Goal: Task Accomplishment & Management: Manage account settings

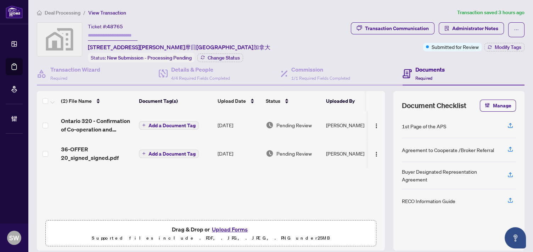
click at [257, 27] on div "Ticket #: 48765 [STREET_ADDRESS][PERSON_NAME]摩日[GEOGRAPHIC_DATA]加拿大 Status: New…" at bounding box center [192, 42] width 311 height 40
click at [108, 152] on span "36-OFFER 20_signed_signed.pdf" at bounding box center [97, 153] width 72 height 17
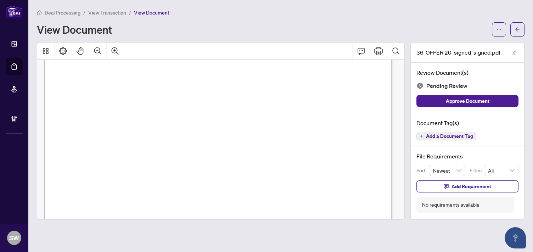
scroll to position [197, 0]
click at [515, 31] on icon "arrow-left" at bounding box center [517, 29] width 5 height 5
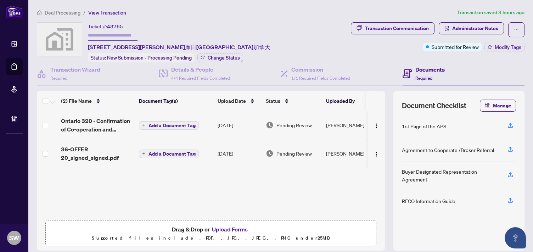
click at [105, 153] on span "36-OFFER 20_signed_signed.pdf" at bounding box center [97, 153] width 72 height 17
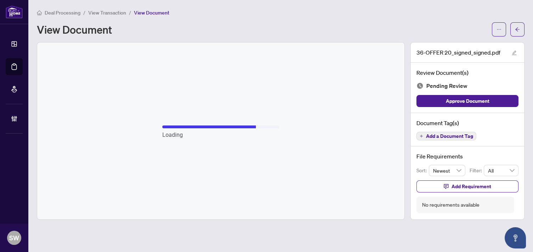
click at [458, 135] on span "Add a Document Tag" at bounding box center [449, 136] width 47 height 5
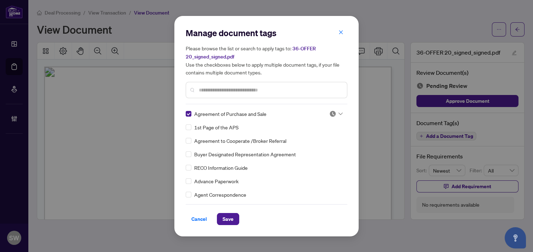
click at [338, 113] on icon at bounding box center [340, 113] width 4 height 3
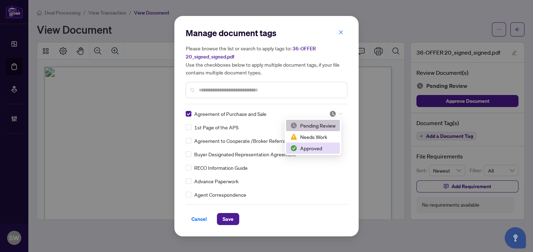
click at [312, 149] on div "Approved" at bounding box center [312, 148] width 45 height 8
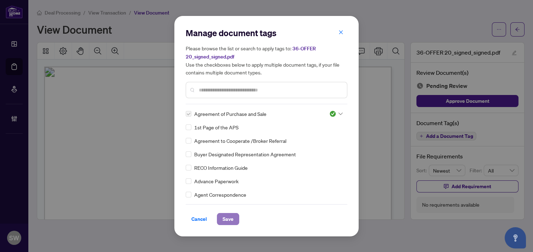
click at [229, 218] on span "Save" at bounding box center [227, 218] width 11 height 11
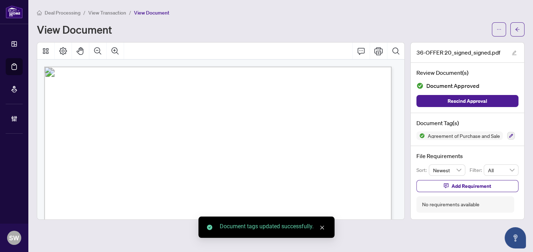
click at [516, 34] on span "button" at bounding box center [517, 29] width 5 height 11
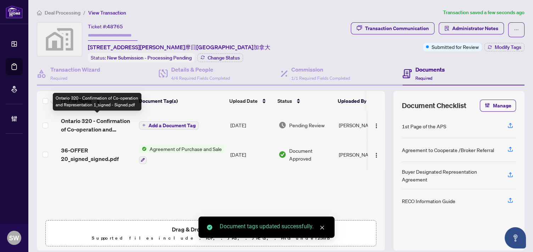
click at [111, 127] on span "Ontario 320 - Confirmation of Co-operation and Representation 1_signed - Signed…" at bounding box center [97, 125] width 72 height 17
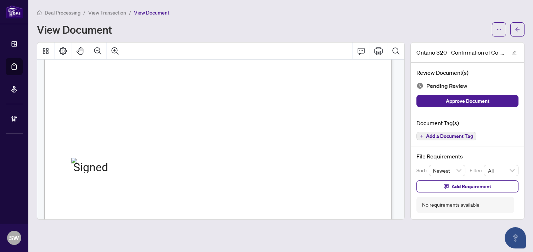
scroll to position [512, 0]
click at [466, 135] on span "Add a Document Tag" at bounding box center [449, 136] width 47 height 5
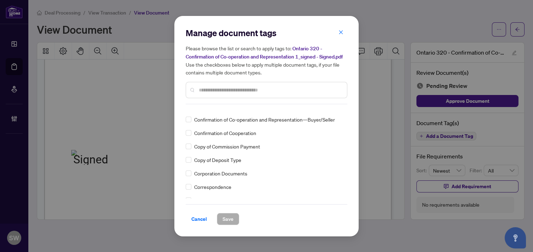
scroll to position [428, 0]
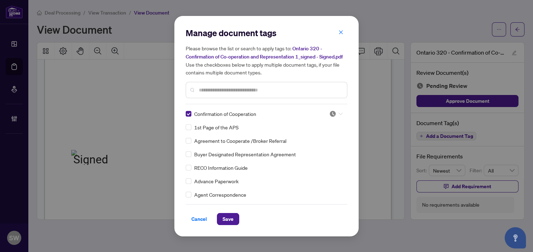
click at [338, 115] on icon at bounding box center [340, 113] width 4 height 3
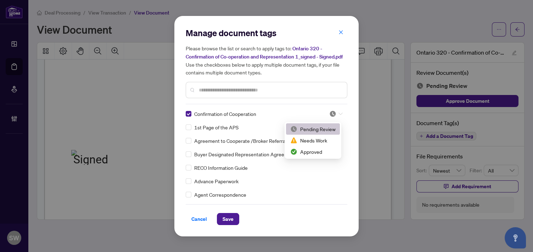
scroll to position [0, 0]
click at [314, 153] on div "Approved" at bounding box center [312, 152] width 45 height 8
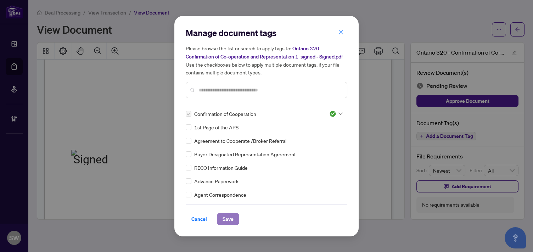
click at [228, 220] on span "Save" at bounding box center [227, 218] width 11 height 11
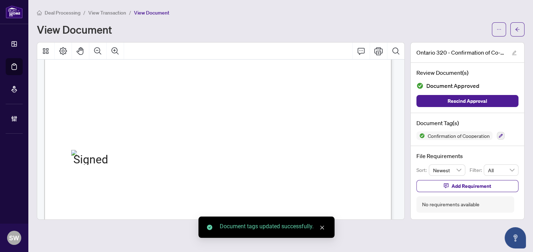
click at [518, 32] on span "button" at bounding box center [517, 29] width 5 height 11
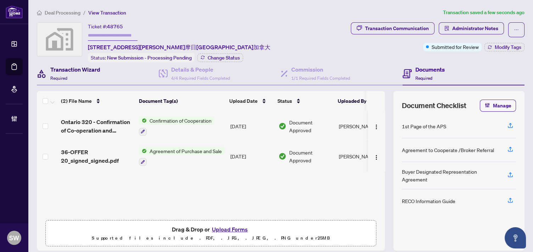
click at [67, 72] on h4 "Transaction Wizard" at bounding box center [75, 69] width 50 height 9
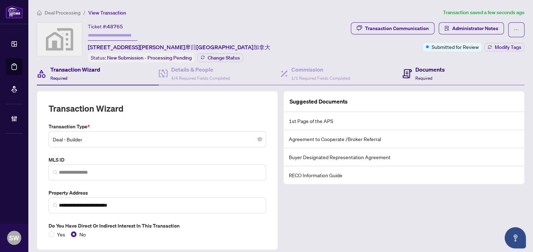
click at [422, 73] on div "Documents Required" at bounding box center [429, 73] width 29 height 17
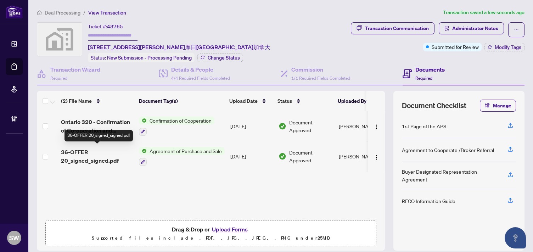
click at [107, 152] on span "36-OFFER 20_signed_signed.pdf" at bounding box center [97, 156] width 72 height 17
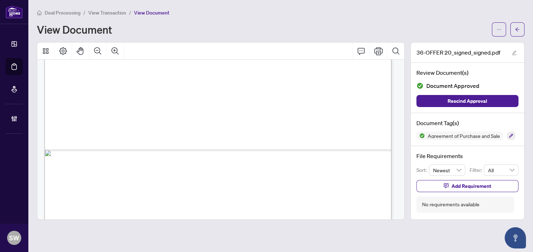
scroll to position [9084, 0]
click at [518, 28] on icon "arrow-left" at bounding box center [517, 29] width 5 height 5
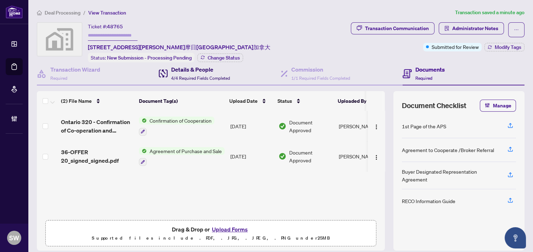
click at [173, 71] on h4 "Details & People" at bounding box center [200, 69] width 59 height 9
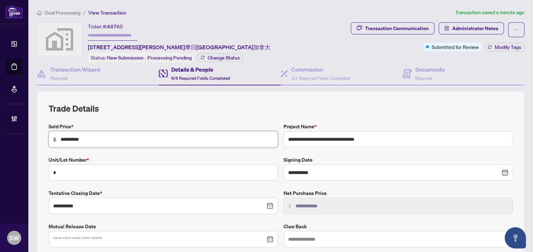
click at [67, 138] on input "**********" at bounding box center [167, 139] width 213 height 8
click at [68, 138] on input "**********" at bounding box center [167, 139] width 213 height 8
click at [417, 72] on h4 "Documents" at bounding box center [429, 69] width 29 height 9
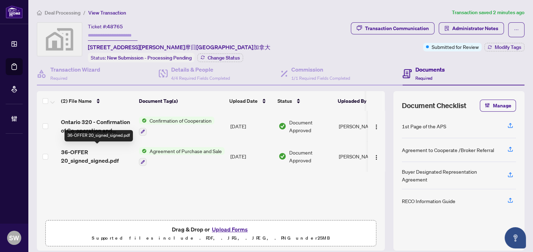
click at [107, 154] on span "36-OFFER 20_signed_signed.pdf" at bounding box center [97, 156] width 72 height 17
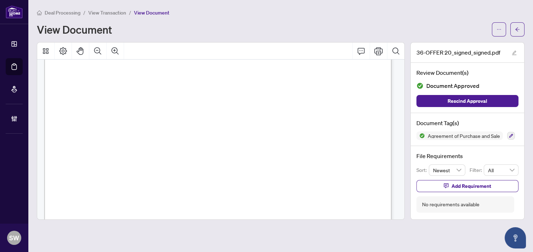
scroll to position [197, 0]
click at [513, 29] on button "button" at bounding box center [517, 29] width 14 height 14
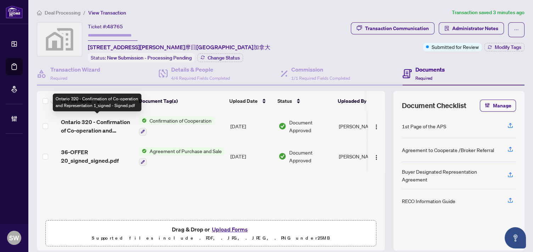
click at [123, 120] on span "Ontario 320 - Confirmation of Co-operation and Representation 1_signed - Signed…" at bounding box center [97, 126] width 72 height 17
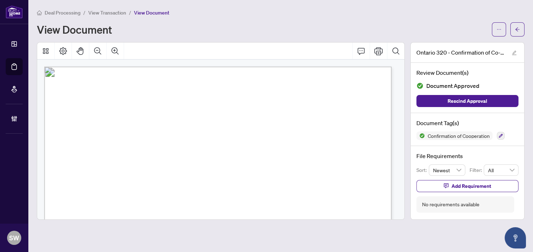
click at [286, 123] on span "Griselda Torres" at bounding box center [299, 125] width 39 height 5
click at [149, 136] on span "1000201315 Ontario Inc." at bounding box center [151, 136] width 69 height 5
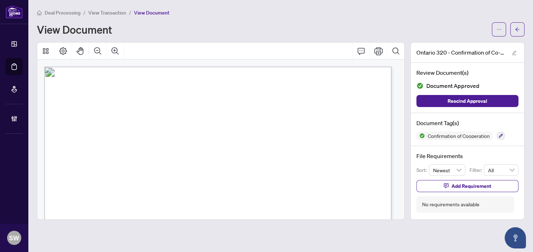
click at [149, 136] on span "1000201315 Ontario Inc." at bounding box center [151, 136] width 69 height 5
click at [146, 123] on span "John Pinto" at bounding box center [154, 125] width 36 height 5
click at [517, 33] on span "button" at bounding box center [517, 29] width 5 height 11
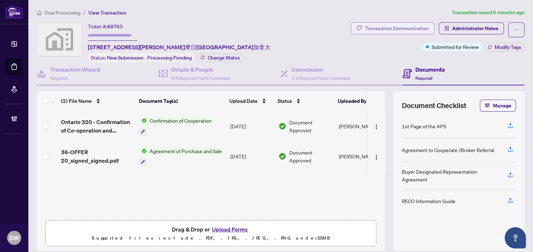
click at [412, 30] on div "Transaction Communication" at bounding box center [397, 28] width 64 height 11
type textarea "**********"
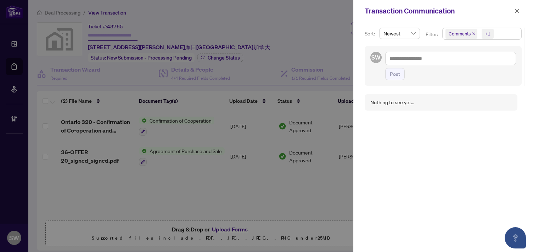
drag, startPoint x: 514, startPoint y: 10, endPoint x: 471, endPoint y: 27, distance: 46.0
click at [514, 10] on icon "close" at bounding box center [516, 11] width 5 height 5
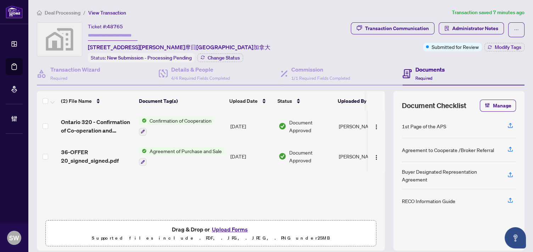
click at [169, 120] on span "Confirmation of Cooperation" at bounding box center [181, 121] width 68 height 8
click at [103, 124] on span "Ontario 320 - Confirmation of Co-operation and Representation 1_signed - Signed…" at bounding box center [97, 126] width 72 height 17
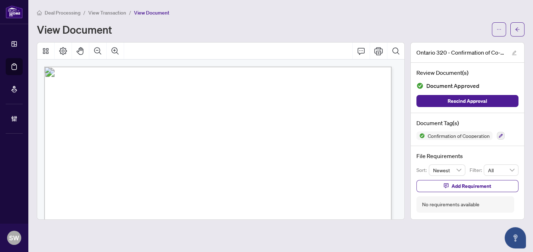
click at [298, 147] on span "Limoges" at bounding box center [312, 148] width 45 height 5
click at [519, 29] on icon "arrow-left" at bounding box center [517, 29] width 5 height 5
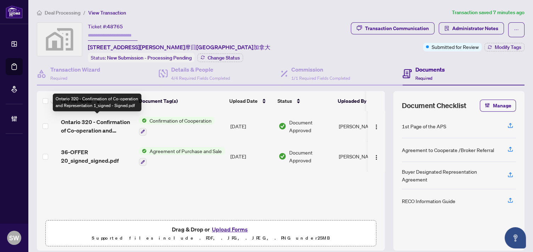
click at [126, 121] on span "Ontario 320 - Confirmation of Co-operation and Representation 1_signed - Signed…" at bounding box center [97, 126] width 72 height 17
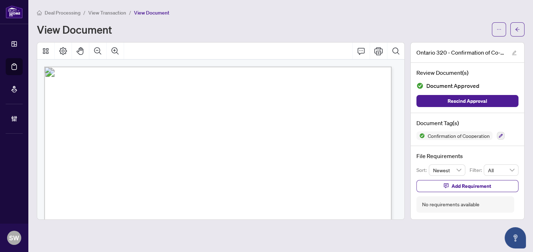
drag, startPoint x: 365, startPoint y: 146, endPoint x: 347, endPoint y: 145, distance: 18.1
click at [347, 67] on p "Form 320 Revised 2025 Page 1 of 2 The trademarks REALTOR®, REALTORS®, MLS®, Mul…" at bounding box center [322, 67] width 556 height 0
click at [517, 28] on icon "arrow-left" at bounding box center [517, 29] width 5 height 5
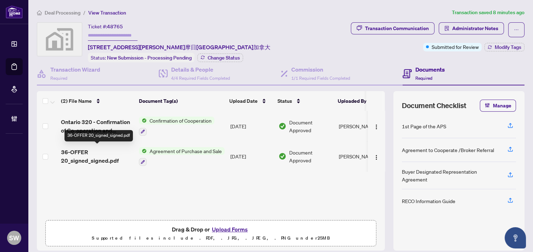
click at [109, 157] on span "36-OFFER 20_signed_signed.pdf" at bounding box center [97, 156] width 72 height 17
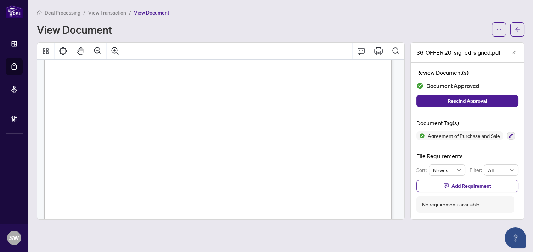
scroll to position [197, 0]
click at [520, 29] on button "button" at bounding box center [517, 29] width 14 height 14
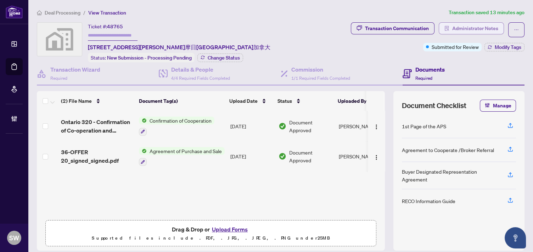
click at [483, 32] on span "Administrator Notes" at bounding box center [475, 28] width 46 height 11
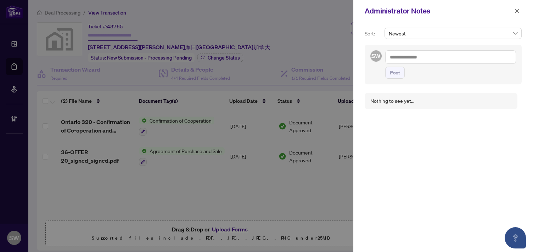
click at [421, 59] on textarea at bounding box center [450, 56] width 131 height 13
paste textarea "**********"
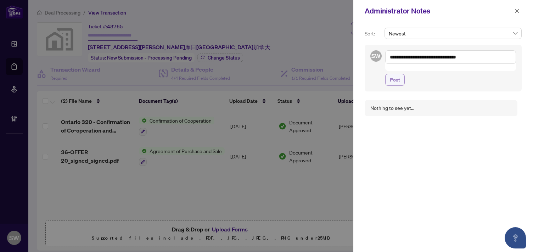
type textarea "**********"
click at [394, 74] on span "Post" at bounding box center [395, 79] width 10 height 11
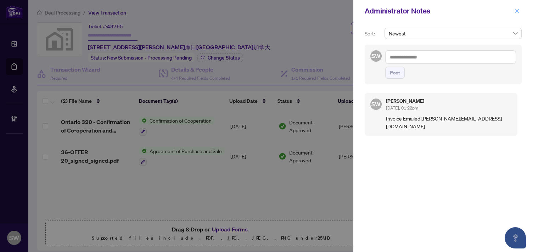
click at [515, 11] on icon "close" at bounding box center [516, 11] width 5 height 5
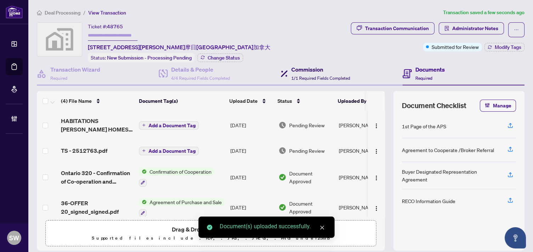
click at [297, 72] on h4 "Commission" at bounding box center [320, 69] width 59 height 9
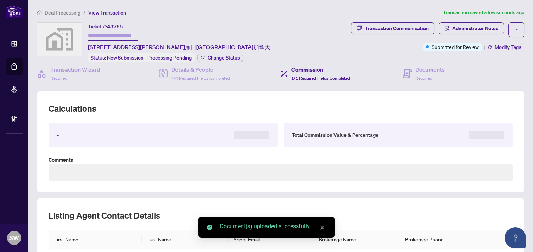
type textarea "**********"
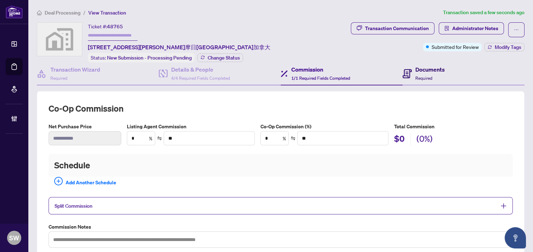
click at [415, 76] on span "Required" at bounding box center [423, 77] width 17 height 5
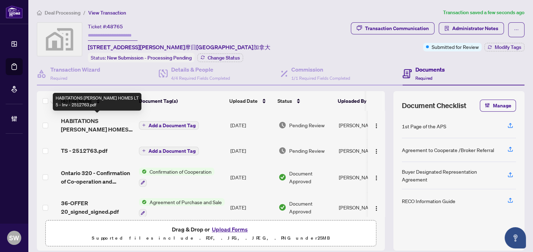
click at [101, 122] on span "HABITATIONS [PERSON_NAME] HOMES LT 5 - Inv - 2512763.pdf" at bounding box center [97, 125] width 72 height 17
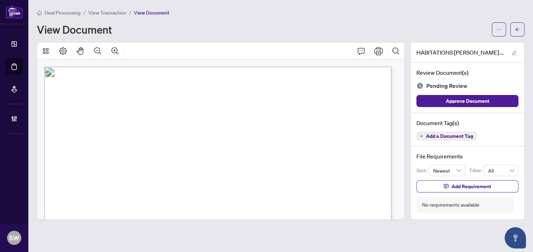
click at [437, 137] on span "Add a Document Tag" at bounding box center [449, 136] width 47 height 5
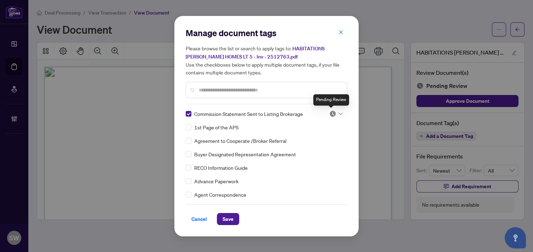
click at [334, 115] on img at bounding box center [332, 113] width 7 height 7
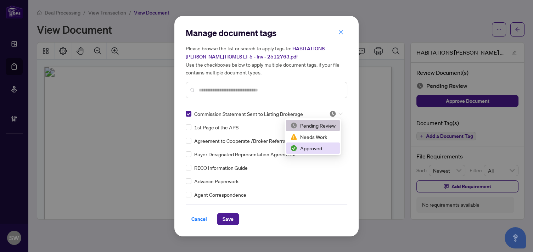
click at [319, 150] on div "Approved" at bounding box center [312, 148] width 45 height 8
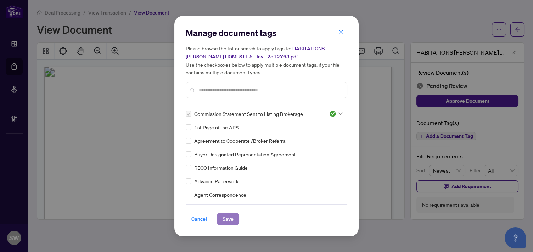
click at [225, 216] on span "Save" at bounding box center [227, 218] width 11 height 11
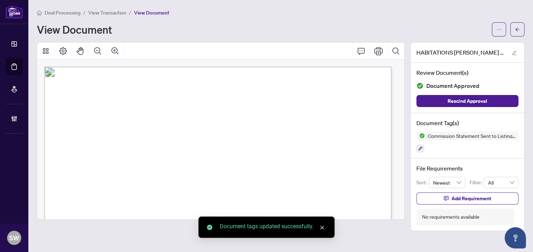
click at [497, 29] on icon "ellipsis" at bounding box center [499, 29] width 4 height 1
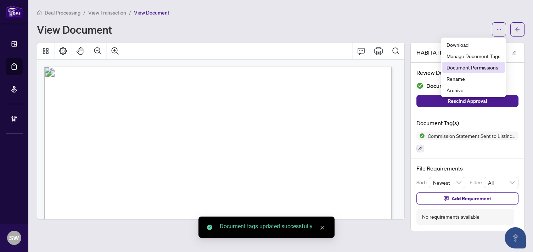
click at [473, 67] on span "Document Permissions" at bounding box center [473, 67] width 54 height 8
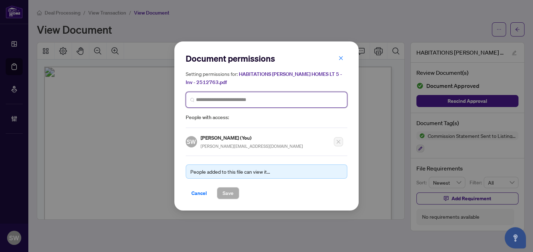
click at [242, 96] on input "search" at bounding box center [269, 99] width 147 height 7
drag, startPoint x: 232, startPoint y: 100, endPoint x: 183, endPoint y: 96, distance: 49.1
click at [183, 96] on div "Document permissions Setting permissions for: HABITATIONS LADOUCEUR HOMES LT 5 …" at bounding box center [266, 125] width 184 height 169
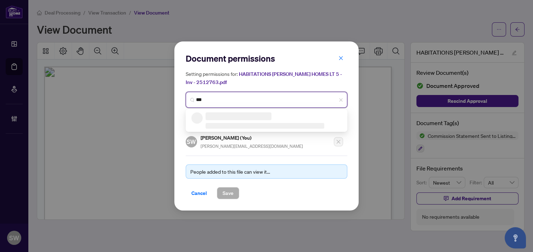
type input "****"
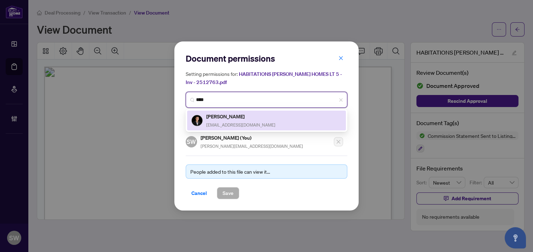
click at [221, 117] on h5 "[PERSON_NAME]" at bounding box center [240, 116] width 69 height 8
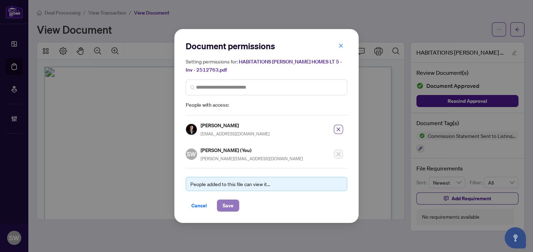
click at [231, 205] on button "Save" at bounding box center [228, 205] width 22 height 12
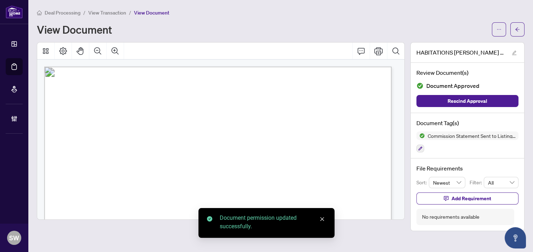
click at [516, 32] on span "button" at bounding box center [517, 29] width 5 height 11
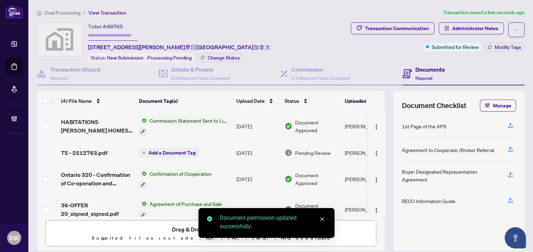
click at [93, 150] on span "TS - 2512763.pdf" at bounding box center [84, 152] width 46 height 9
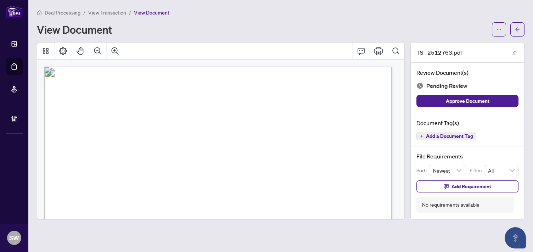
click at [454, 136] on span "Add a Document Tag" at bounding box center [449, 136] width 47 height 5
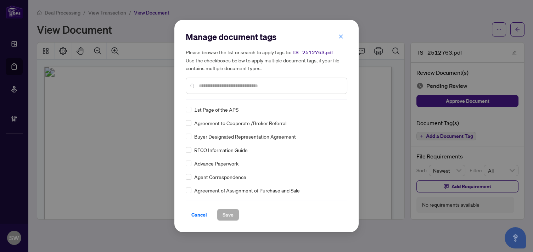
click at [210, 86] on input "text" at bounding box center [270, 86] width 142 height 8
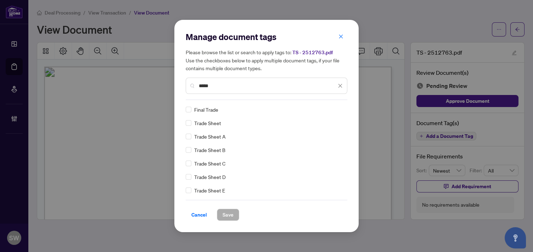
type input "*****"
click at [232, 212] on button "Save" at bounding box center [228, 215] width 22 height 12
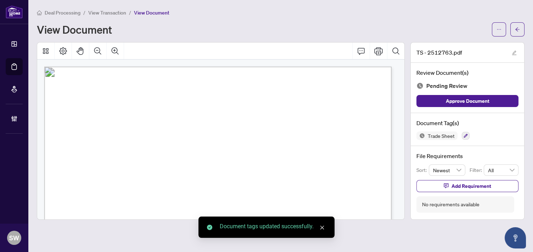
click at [498, 30] on icon "ellipsis" at bounding box center [498, 29] width 5 height 5
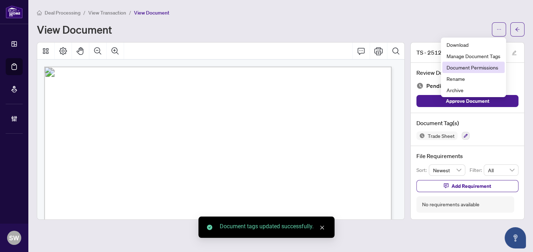
click at [468, 64] on span "Document Permissions" at bounding box center [473, 67] width 54 height 8
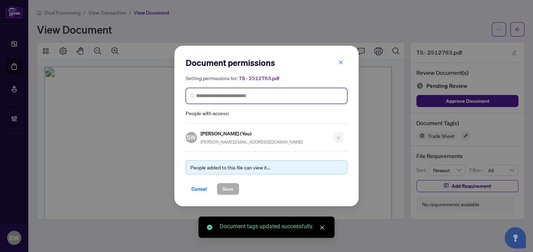
click at [244, 96] on input "search" at bounding box center [269, 95] width 147 height 7
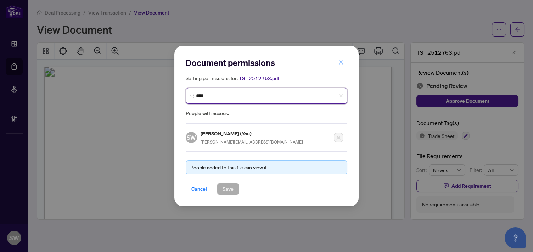
type input "*****"
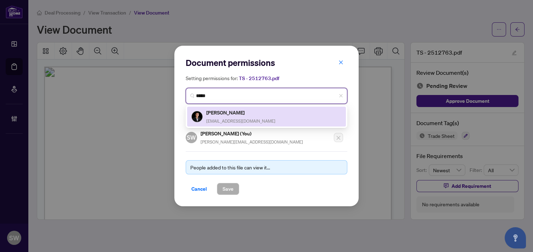
click at [234, 116] on h5 "[PERSON_NAME]" at bounding box center [240, 112] width 69 height 8
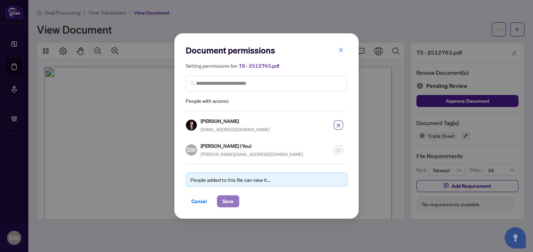
click at [232, 199] on button "Save" at bounding box center [228, 201] width 22 height 12
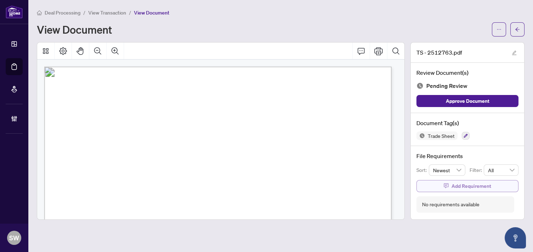
click at [468, 184] on span "Add Requirement" at bounding box center [471, 185] width 40 height 11
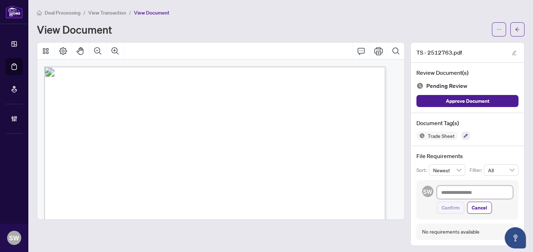
click at [445, 192] on textarea at bounding box center [475, 192] width 76 height 13
paste textarea "**********"
type textarea "**********"
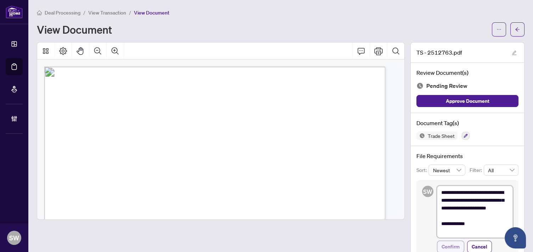
type textarea "**********"
click at [443, 246] on span "Confirm" at bounding box center [450, 246] width 18 height 11
type textarea "**********"
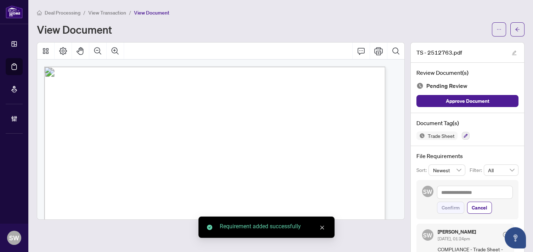
click at [516, 30] on button "button" at bounding box center [517, 29] width 14 height 14
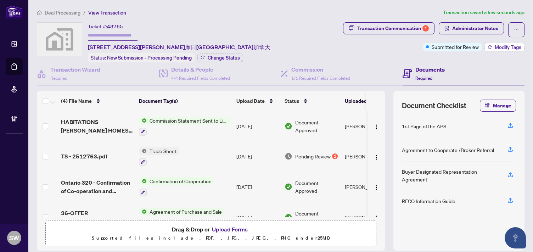
click at [495, 47] on span "Modify Tags" at bounding box center [508, 47] width 27 height 5
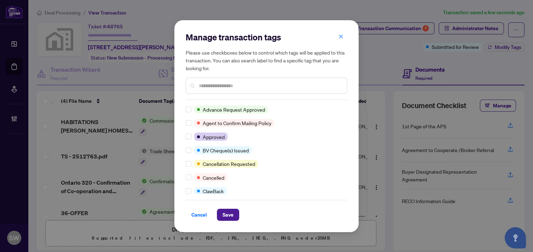
click at [204, 83] on input "text" at bounding box center [270, 86] width 142 height 8
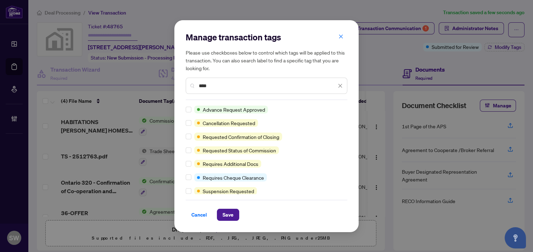
type input "****"
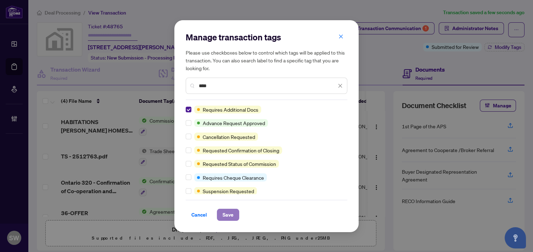
click at [228, 211] on span "Save" at bounding box center [227, 214] width 11 height 11
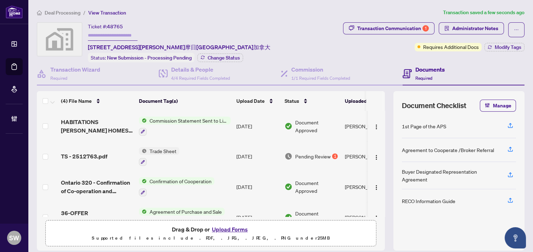
click at [100, 33] on input "text" at bounding box center [113, 35] width 50 height 10
paste input "*******"
type input "*******"
click at [215, 59] on span "Change Status" at bounding box center [224, 57] width 32 height 5
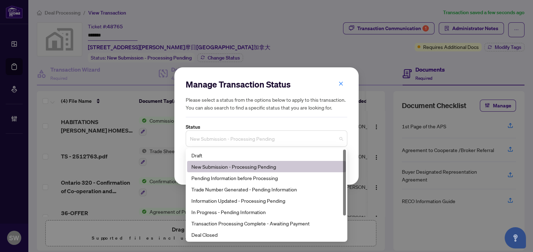
click at [213, 143] on span "New Submission - Processing Pending" at bounding box center [266, 138] width 153 height 13
click at [210, 193] on div "Trade Number Generated - Pending Information" at bounding box center [266, 189] width 150 height 8
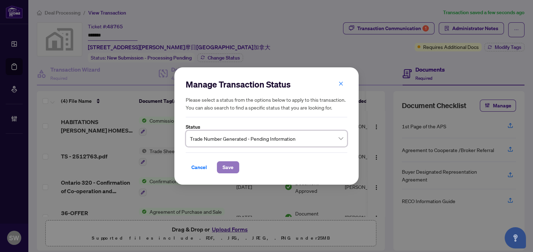
click at [222, 173] on span "Save" at bounding box center [227, 167] width 11 height 11
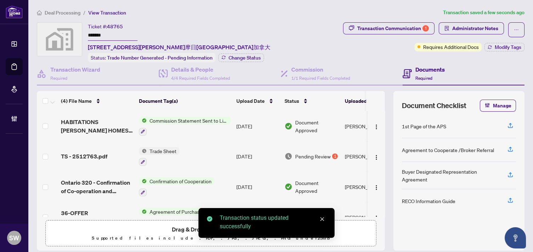
click at [99, 34] on input "*******" at bounding box center [113, 35] width 50 height 10
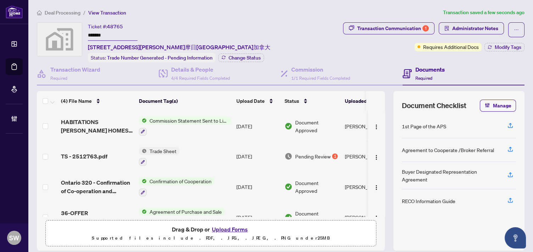
click at [239, 28] on div "Ticket #: 48765 ******* 5-36 Mayer Street, 利摩日安大略省加拿大 Status: Trade Number Gene…" at bounding box center [179, 42] width 182 height 40
click at [63, 12] on span "Deal Processing" at bounding box center [63, 13] width 36 height 6
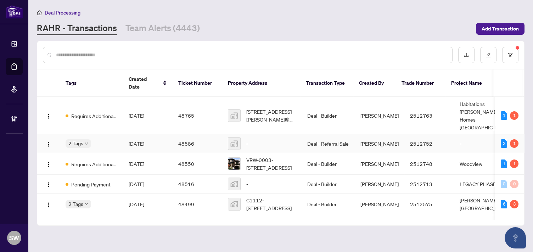
click at [144, 140] on span "[DATE]" at bounding box center [137, 143] width 16 height 6
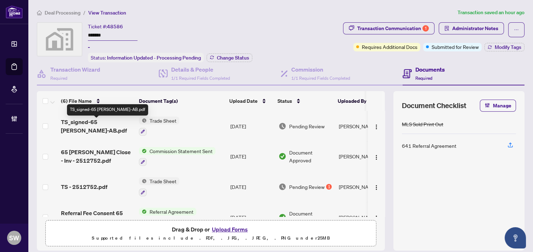
click at [113, 124] on span "TS_signed-65 Alberts-AB.pdf" at bounding box center [97, 126] width 72 height 17
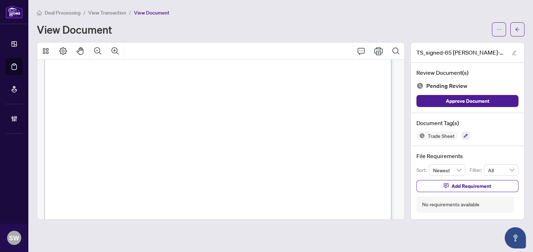
scroll to position [275, 0]
click at [465, 134] on icon "button" at bounding box center [466, 136] width 4 height 4
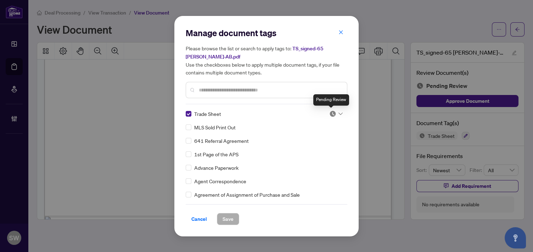
click at [329, 113] on img at bounding box center [332, 113] width 7 height 7
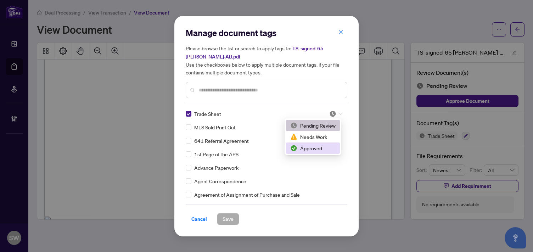
click at [320, 147] on div "Approved" at bounding box center [312, 148] width 45 height 8
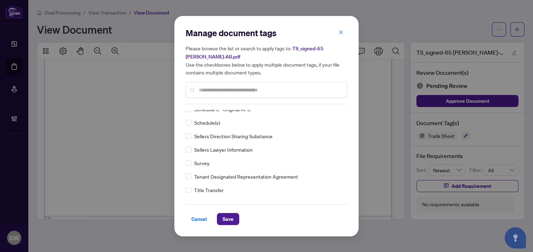
scroll to position [0, 0]
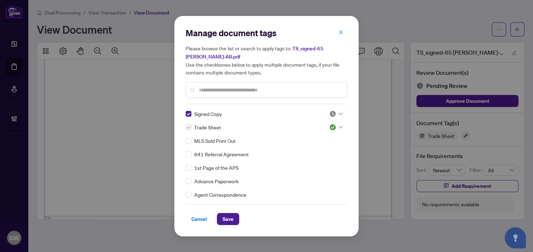
click at [334, 112] on div at bounding box center [335, 113] width 13 height 7
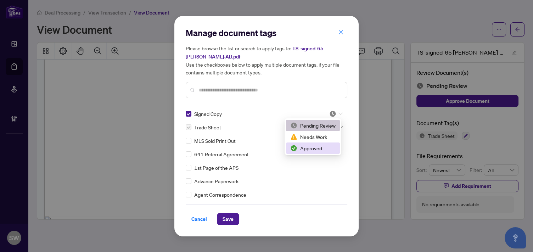
click at [320, 148] on div "Approved" at bounding box center [312, 148] width 45 height 8
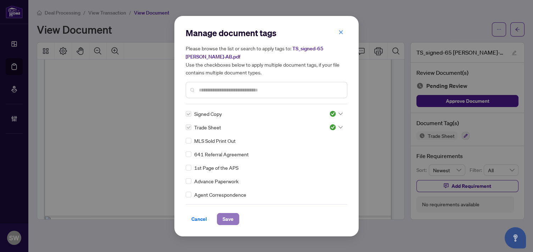
click at [227, 217] on span "Save" at bounding box center [227, 218] width 11 height 11
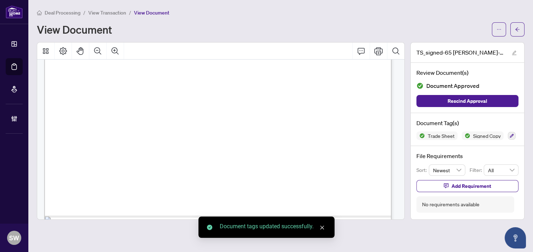
click at [517, 31] on icon "arrow-left" at bounding box center [517, 29] width 5 height 5
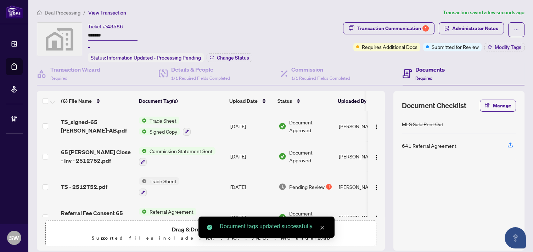
click at [116, 179] on td "TS - 2512752.pdf" at bounding box center [97, 186] width 78 height 30
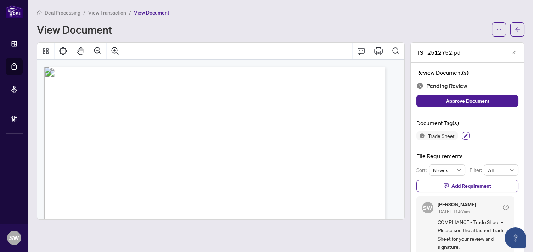
click at [463, 135] on icon "button" at bounding box center [465, 136] width 4 height 4
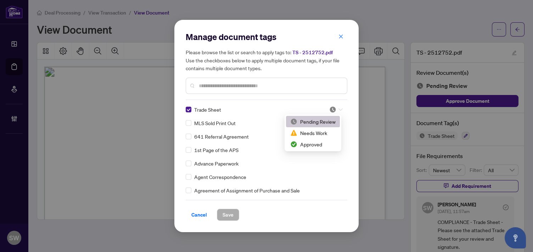
click at [335, 111] on div at bounding box center [335, 109] width 13 height 7
click at [315, 141] on div "Approved" at bounding box center [312, 144] width 45 height 8
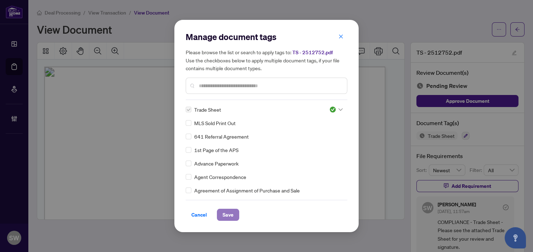
click at [229, 215] on span "Save" at bounding box center [227, 214] width 11 height 11
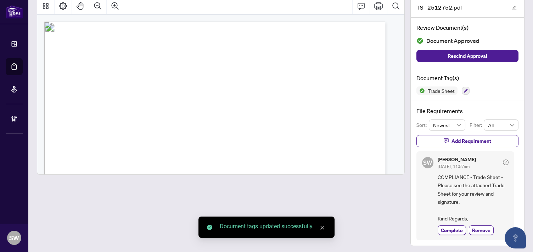
scroll to position [46, 0]
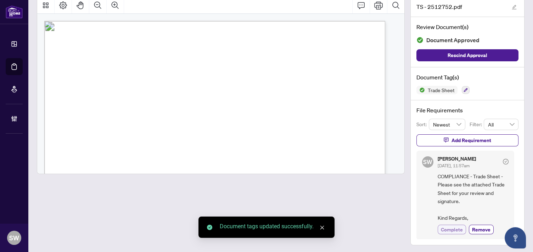
click at [442, 229] on span "Complete" at bounding box center [452, 229] width 22 height 7
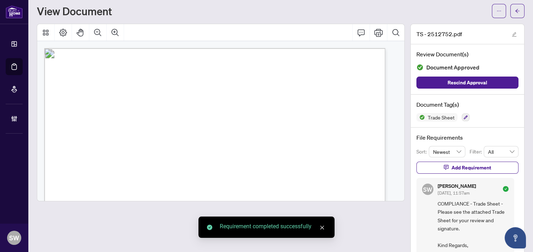
scroll to position [0, 0]
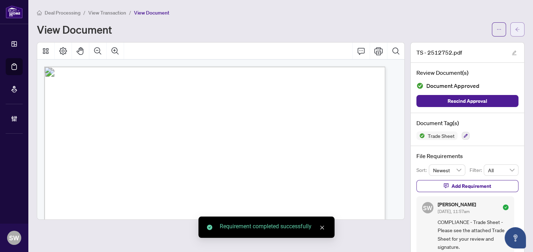
click at [516, 30] on button "button" at bounding box center [517, 29] width 14 height 14
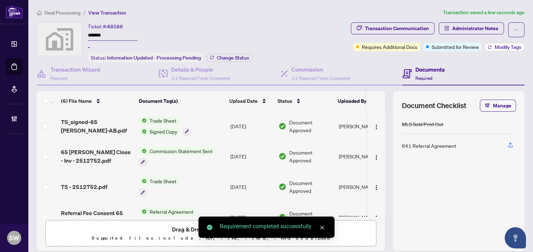
click at [487, 50] on button "Modify Tags" at bounding box center [504, 47] width 40 height 9
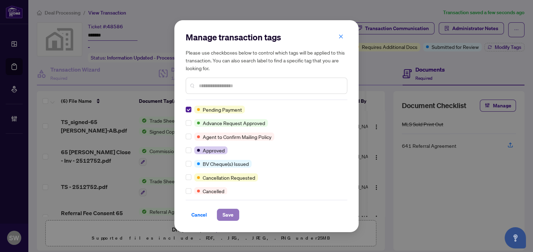
click at [226, 213] on span "Save" at bounding box center [227, 214] width 11 height 11
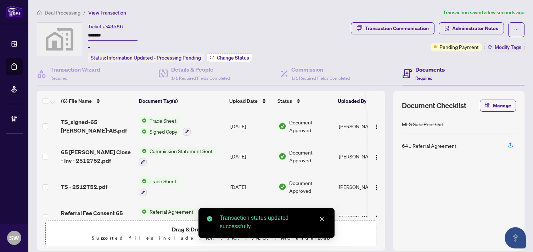
click at [215, 58] on button "Change Status" at bounding box center [230, 57] width 46 height 9
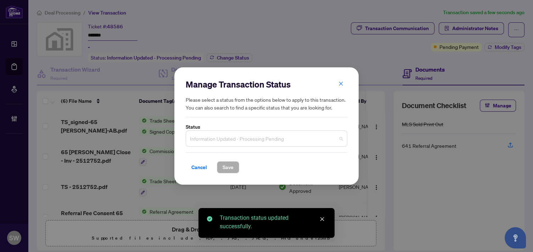
drag, startPoint x: 237, startPoint y: 151, endPoint x: 237, endPoint y: 146, distance: 5.3
click at [237, 147] on input "search" at bounding box center [263, 140] width 147 height 16
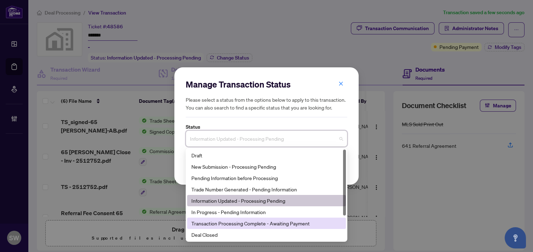
click at [275, 226] on div "Transaction Processing Complete - Awaiting Payment" at bounding box center [266, 223] width 150 height 8
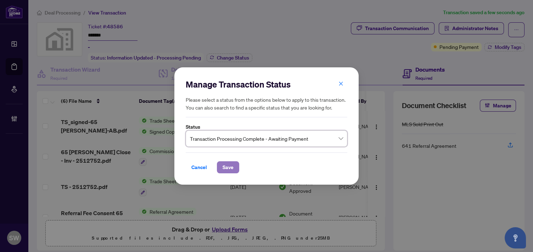
click at [227, 173] on span "Save" at bounding box center [227, 167] width 11 height 11
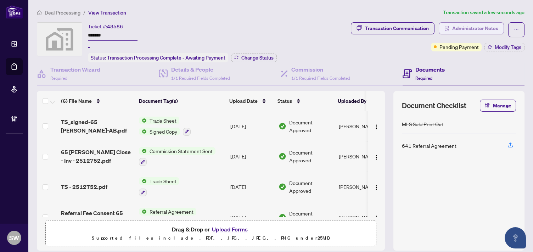
click at [475, 29] on span "Administrator Notes" at bounding box center [475, 28] width 46 height 11
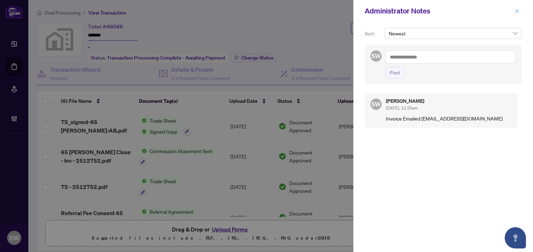
click at [519, 11] on icon "close" at bounding box center [516, 11] width 5 height 5
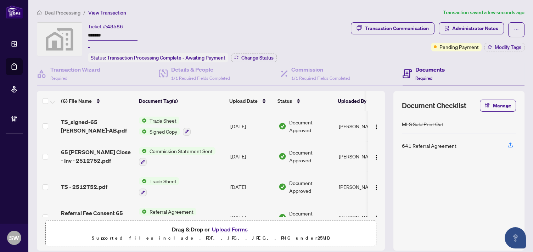
click at [66, 12] on span "Deal Processing" at bounding box center [63, 13] width 36 height 6
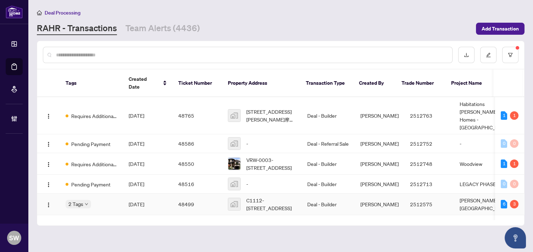
click at [116, 200] on div "2 Tags" at bounding box center [92, 204] width 52 height 8
click at [100, 200] on div "2 Tags" at bounding box center [92, 204] width 52 height 8
click at [144, 201] on span "[DATE]" at bounding box center [137, 204] width 16 height 6
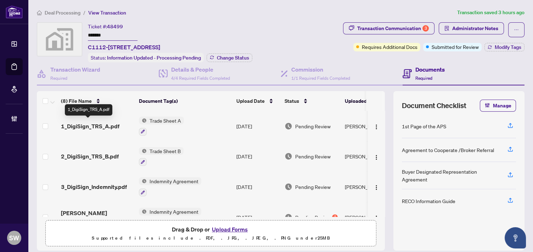
click at [91, 125] on span "1_DigiSign_TRS_A.pdf" at bounding box center [90, 126] width 58 height 9
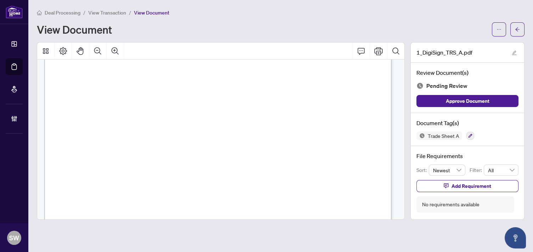
scroll to position [303, 0]
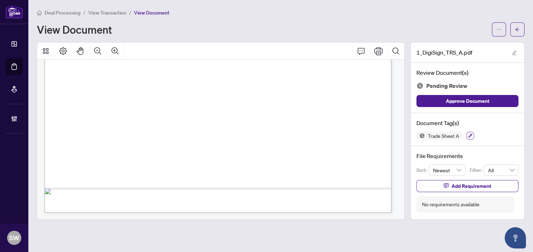
click at [468, 135] on icon "button" at bounding box center [470, 136] width 4 height 4
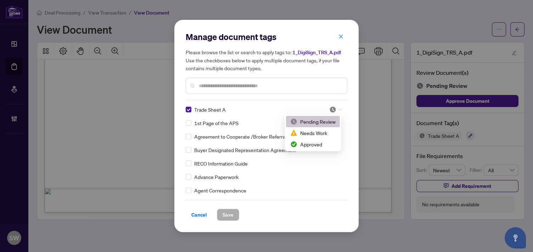
click at [338, 110] on icon at bounding box center [340, 109] width 4 height 2
click at [319, 145] on div "Approved" at bounding box center [312, 144] width 45 height 8
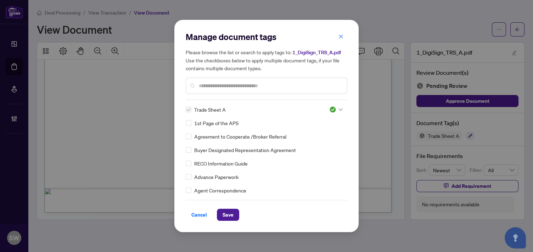
click at [226, 87] on input "text" at bounding box center [270, 86] width 142 height 8
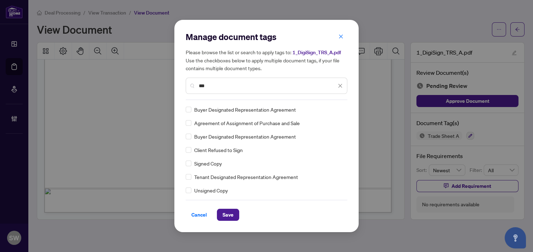
type input "***"
click at [332, 109] on img at bounding box center [332, 109] width 7 height 7
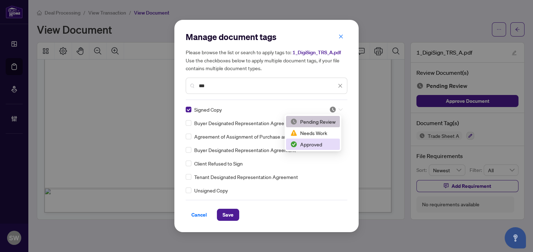
click at [320, 146] on div "Approved" at bounding box center [312, 144] width 45 height 8
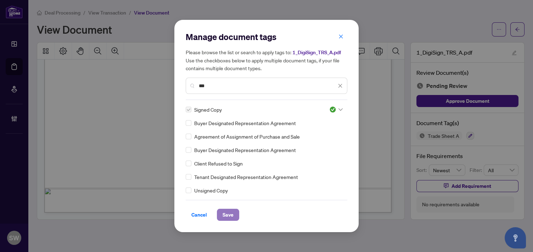
click at [222, 210] on span "Save" at bounding box center [227, 214] width 11 height 11
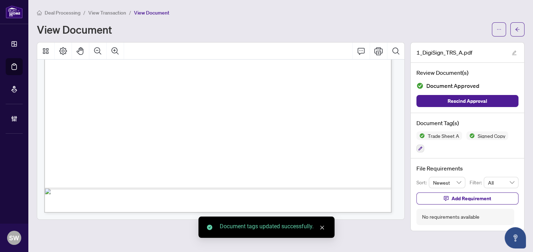
click at [519, 32] on span "button" at bounding box center [517, 29] width 5 height 11
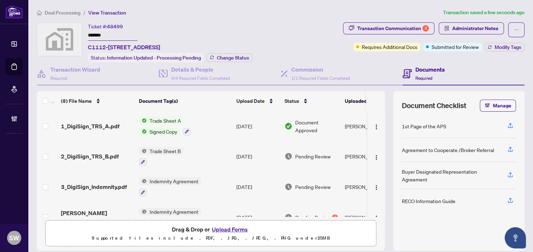
click at [115, 154] on div "2_DigiSign_TRS_B.pdf" at bounding box center [97, 156] width 72 height 9
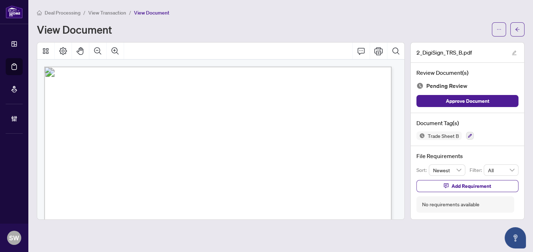
scroll to position [197, 0]
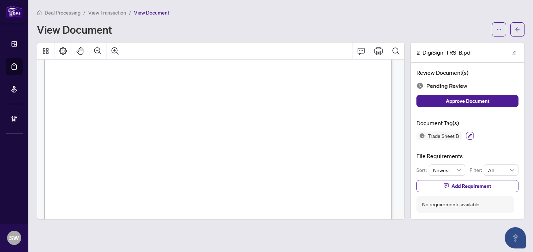
click at [471, 135] on button "button" at bounding box center [470, 136] width 8 height 8
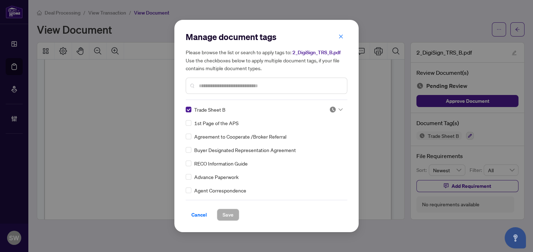
click at [338, 109] on icon at bounding box center [340, 109] width 4 height 3
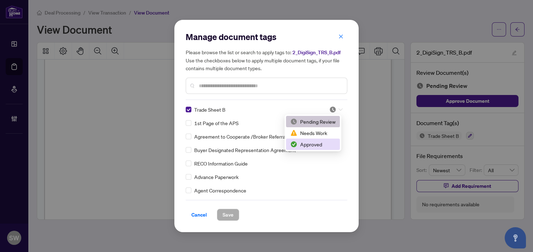
click at [322, 146] on div "Approved" at bounding box center [312, 144] width 45 height 8
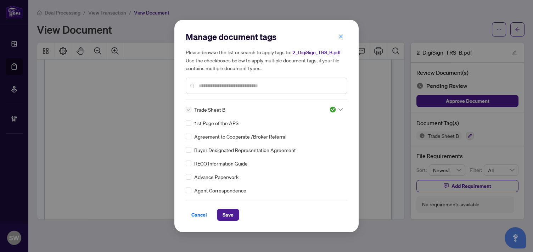
click at [257, 90] on div at bounding box center [267, 86] width 162 height 16
click at [254, 80] on div at bounding box center [267, 86] width 162 height 16
click at [252, 86] on input "text" at bounding box center [270, 86] width 142 height 8
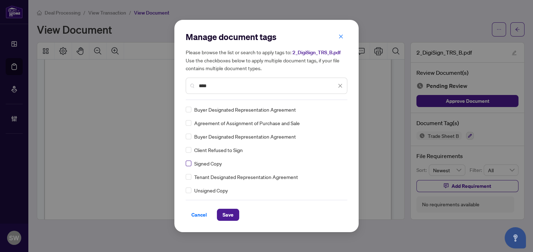
type input "****"
click at [329, 111] on img at bounding box center [332, 109] width 7 height 7
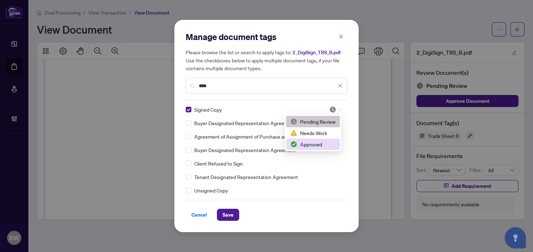
click at [323, 143] on div "Approved" at bounding box center [312, 144] width 45 height 8
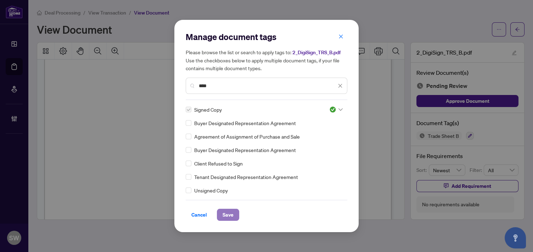
click at [232, 216] on button "Save" at bounding box center [228, 215] width 22 height 12
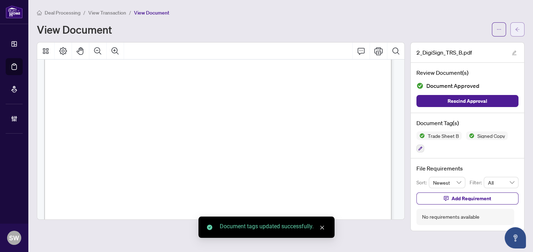
click at [520, 28] on button "button" at bounding box center [517, 29] width 14 height 14
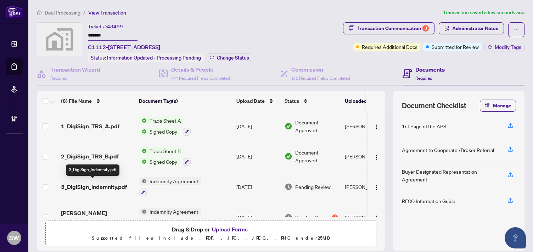
click at [113, 184] on span "3_DigiSign_Indemnity.pdf" at bounding box center [94, 186] width 66 height 9
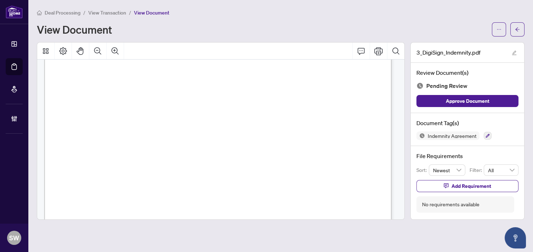
scroll to position [1920, 0]
click at [486, 134] on icon "button" at bounding box center [487, 136] width 4 height 4
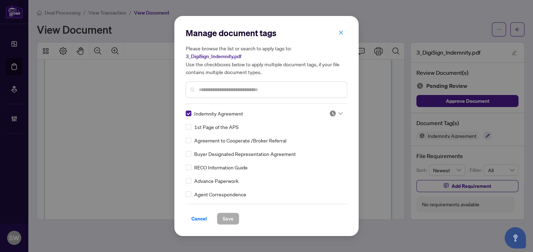
click at [339, 113] on icon at bounding box center [340, 113] width 4 height 2
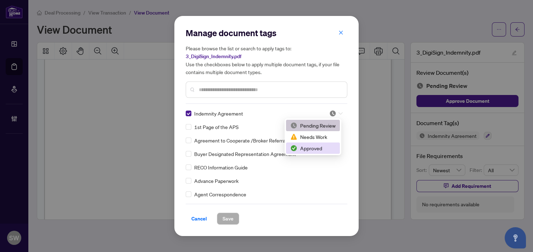
drag, startPoint x: 316, startPoint y: 147, endPoint x: 312, endPoint y: 151, distance: 5.5
click at [315, 147] on div "Approved" at bounding box center [312, 148] width 45 height 8
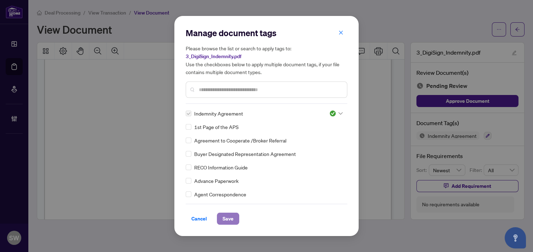
click at [225, 219] on span "Save" at bounding box center [227, 218] width 11 height 11
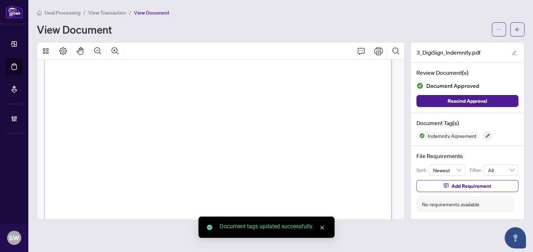
click at [502, 28] on button "button" at bounding box center [499, 29] width 14 height 14
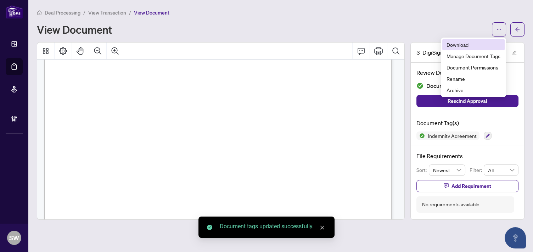
click at [469, 47] on span "Download" at bounding box center [473, 45] width 54 height 8
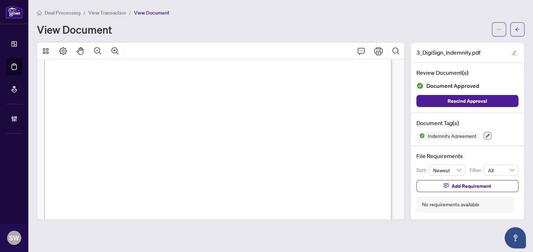
click at [486, 135] on icon "button" at bounding box center [488, 136] width 4 height 4
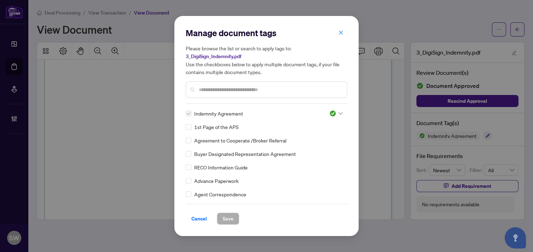
click at [240, 90] on input "text" at bounding box center [270, 90] width 142 height 8
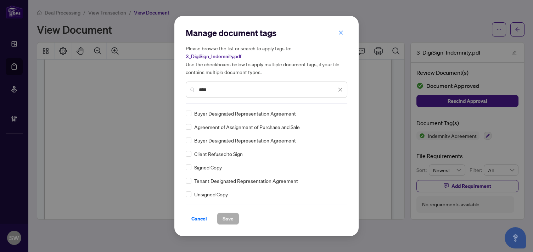
type input "****"
click at [336, 113] on div at bounding box center [335, 113] width 13 height 7
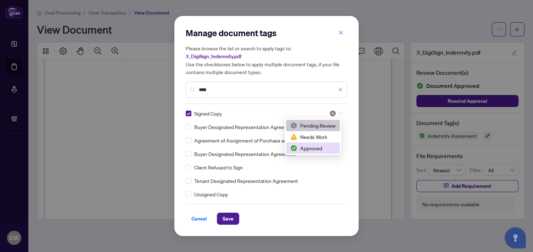
click at [310, 150] on div "Approved" at bounding box center [312, 148] width 45 height 8
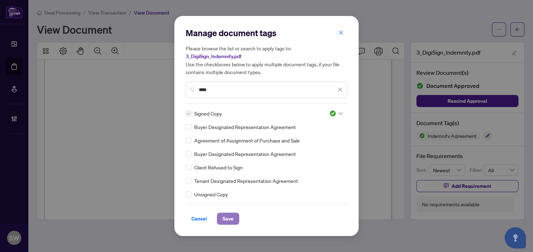
click at [229, 216] on span "Save" at bounding box center [227, 218] width 11 height 11
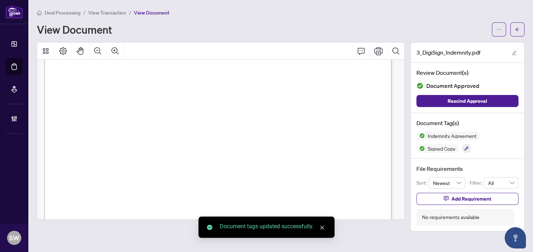
click at [519, 29] on icon "arrow-left" at bounding box center [517, 29] width 5 height 5
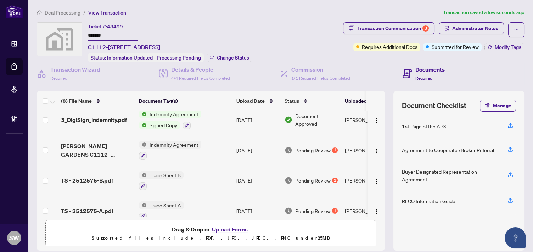
scroll to position [79, 0]
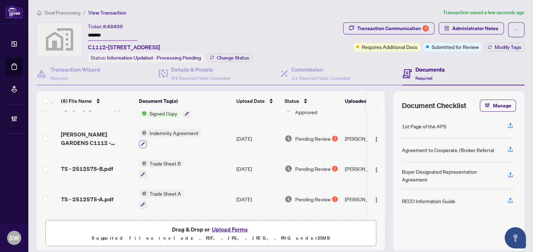
click at [143, 142] on icon "button" at bounding box center [143, 144] width 4 height 4
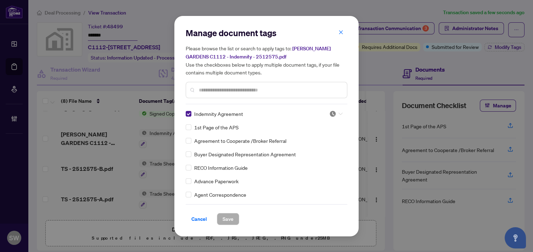
click at [338, 112] on icon at bounding box center [340, 113] width 4 height 3
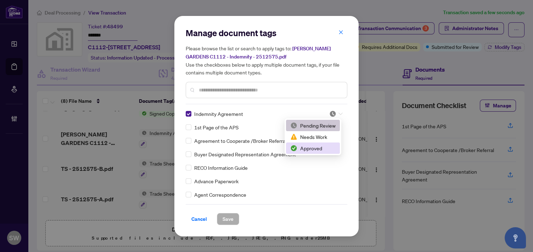
click at [313, 147] on div "Approved" at bounding box center [312, 148] width 45 height 8
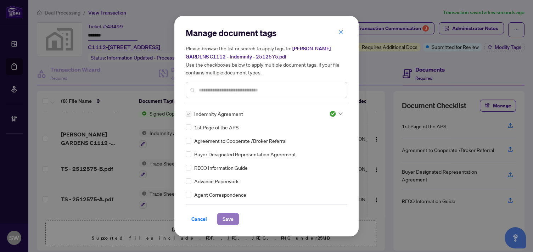
click at [230, 218] on button "Save" at bounding box center [228, 219] width 22 height 12
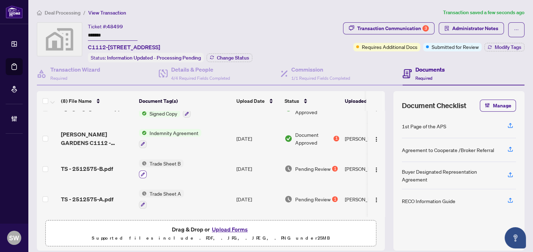
click at [144, 172] on icon "button" at bounding box center [143, 174] width 4 height 4
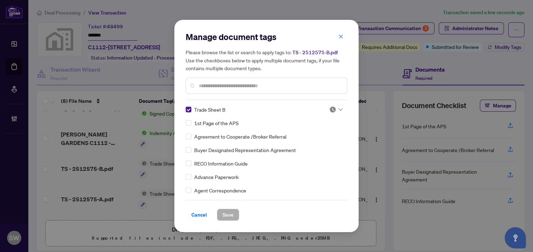
click at [331, 110] on img at bounding box center [332, 109] width 7 height 7
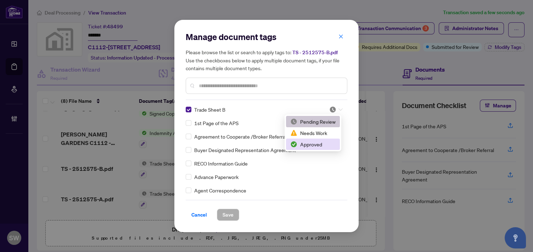
click at [315, 143] on div "Approved" at bounding box center [312, 144] width 45 height 8
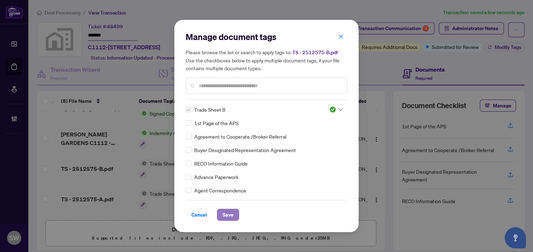
click at [228, 211] on span "Save" at bounding box center [227, 214] width 11 height 11
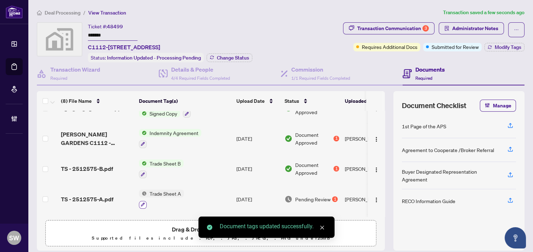
click at [144, 203] on icon "button" at bounding box center [143, 205] width 4 height 4
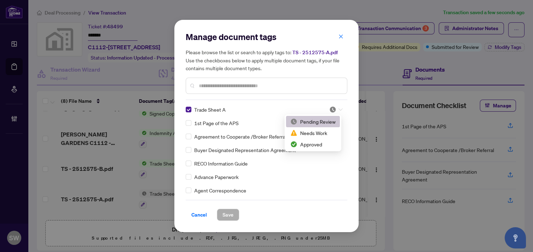
click at [341, 110] on div at bounding box center [334, 109] width 18 height 7
click at [321, 147] on div "Approved" at bounding box center [312, 144] width 45 height 8
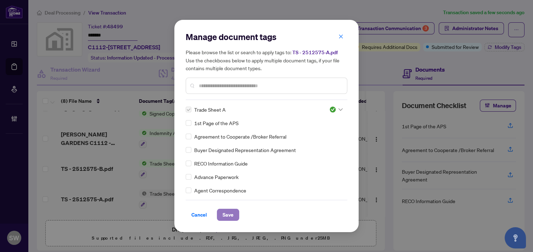
click at [225, 212] on span "Save" at bounding box center [227, 214] width 11 height 11
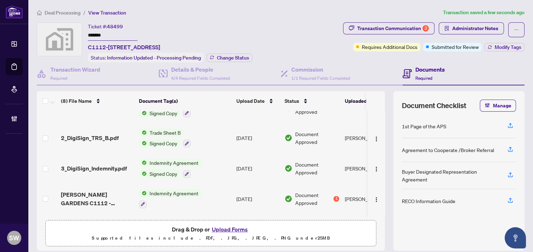
scroll to position [0, 0]
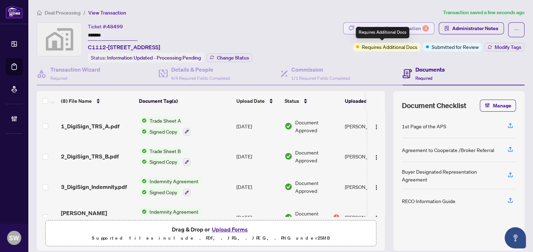
click at [408, 27] on div "Transaction Communication 3" at bounding box center [393, 28] width 72 height 11
type textarea "**********"
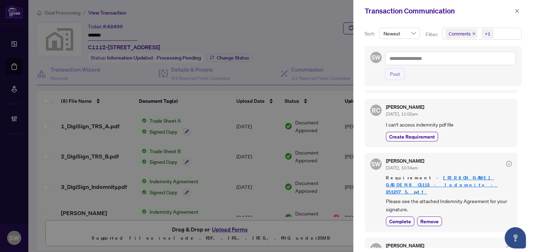
scroll to position [79, 0]
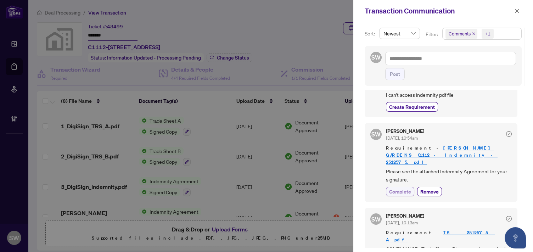
click at [398, 188] on span "Complete" at bounding box center [400, 191] width 22 height 7
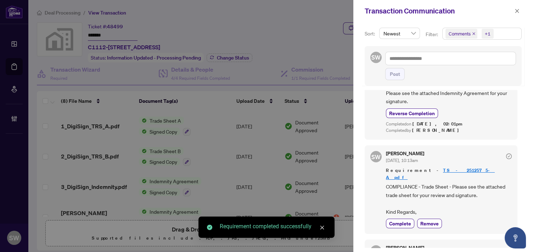
scroll to position [157, 0]
click at [403, 219] on span "Complete" at bounding box center [400, 222] width 22 height 7
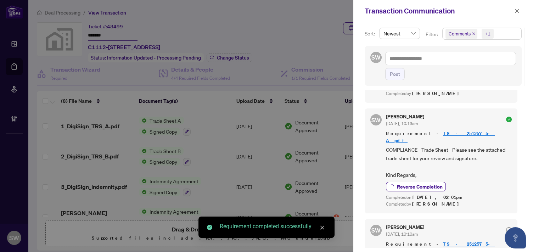
scroll to position [236, 0]
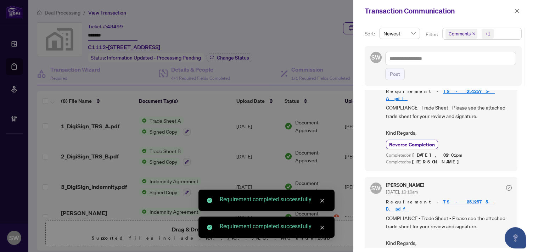
click at [402, 251] on span "Complete" at bounding box center [400, 254] width 22 height 7
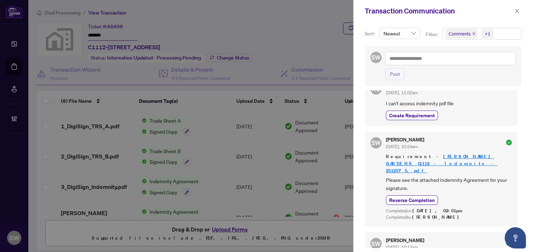
scroll to position [0, 0]
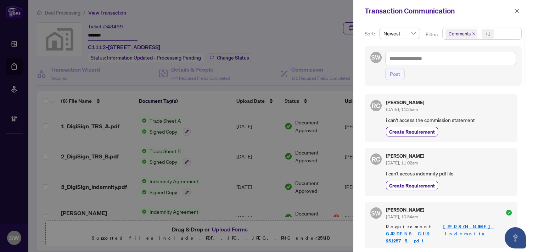
click at [403, 102] on h5 "[PERSON_NAME]" at bounding box center [405, 102] width 38 height 5
copy h5 "[PERSON_NAME]"
click at [518, 11] on icon "close" at bounding box center [516, 11] width 5 height 5
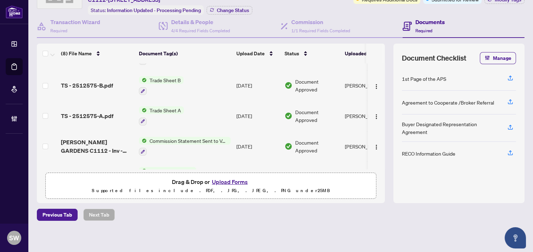
scroll to position [118, 0]
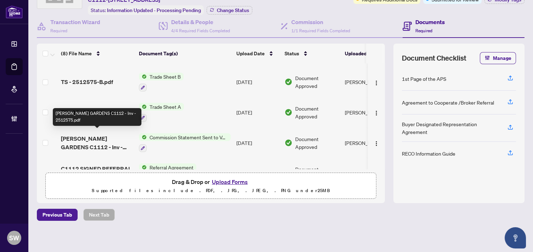
click at [112, 140] on span "HILDEBRAND GARDENS C1112 - Inv - 2512575.pdf" at bounding box center [97, 142] width 72 height 17
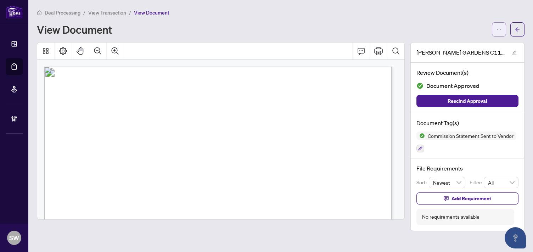
click at [500, 24] on span "button" at bounding box center [498, 29] width 5 height 11
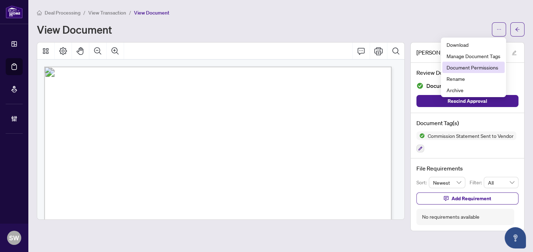
click at [486, 67] on span "Document Permissions" at bounding box center [473, 67] width 54 height 8
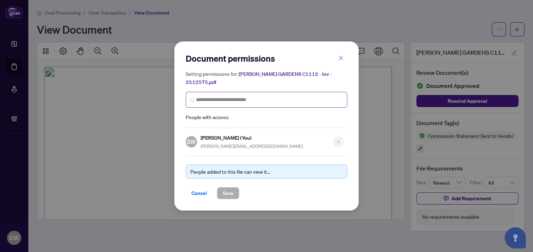
click at [223, 95] on span at bounding box center [267, 100] width 162 height 16
paste input "**********"
type input "**********"
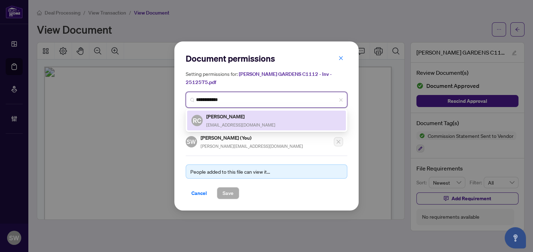
click at [237, 121] on div "Richard Chao page.rchao@gmail.com" at bounding box center [240, 120] width 69 height 16
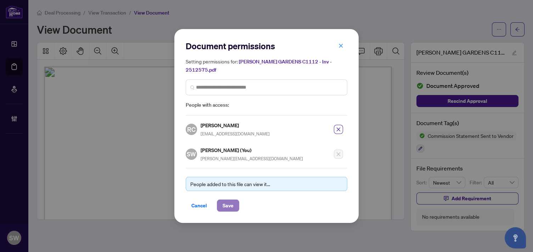
click at [229, 205] on span "Save" at bounding box center [227, 205] width 11 height 11
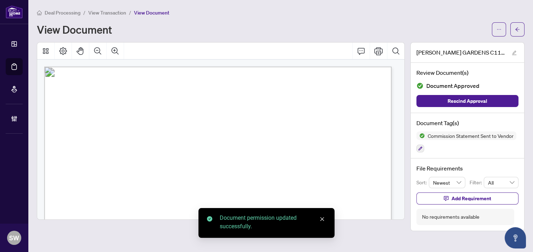
click at [520, 31] on button "button" at bounding box center [517, 29] width 14 height 14
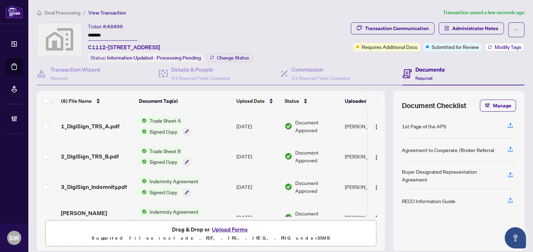
click at [511, 47] on span "Modify Tags" at bounding box center [508, 47] width 27 height 5
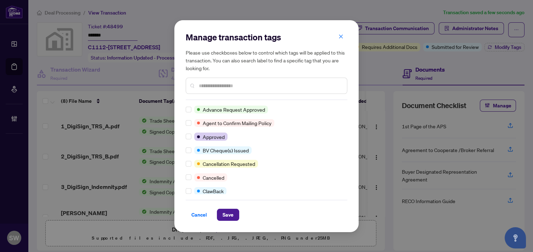
click at [213, 85] on input "text" at bounding box center [270, 86] width 142 height 8
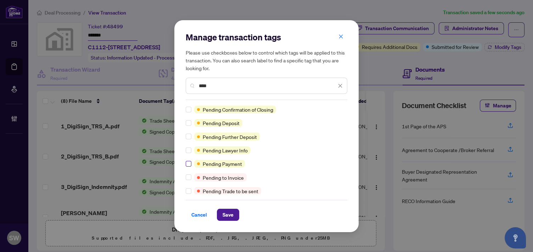
type input "****"
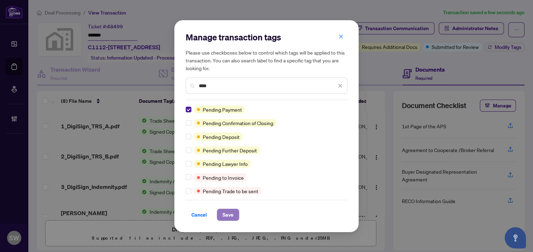
click at [227, 217] on span "Save" at bounding box center [227, 214] width 11 height 11
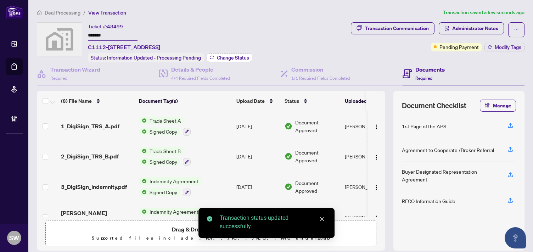
click at [225, 53] on button "Change Status" at bounding box center [230, 57] width 46 height 9
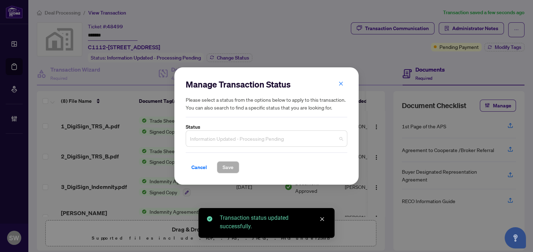
click at [231, 139] on span "Information Updated - Processing Pending" at bounding box center [266, 138] width 153 height 13
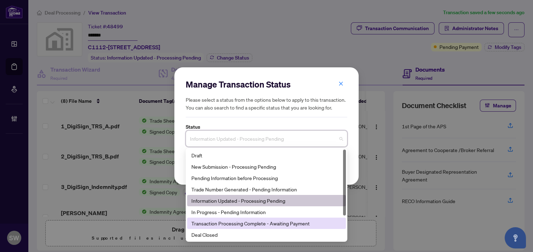
click at [278, 226] on div "Transaction Processing Complete - Awaiting Payment" at bounding box center [266, 223] width 150 height 8
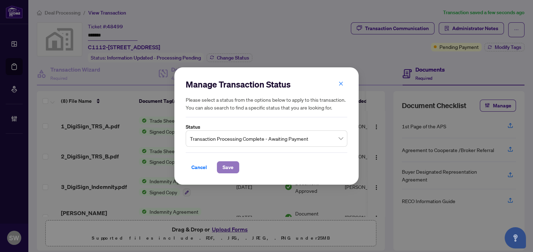
click at [229, 172] on span "Save" at bounding box center [227, 167] width 11 height 11
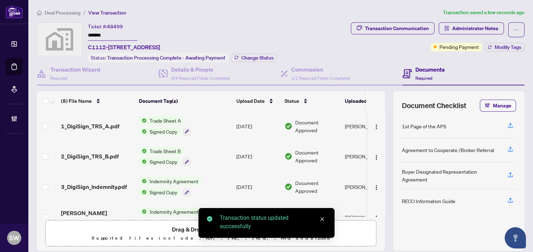
click at [62, 10] on span "Deal Processing" at bounding box center [63, 13] width 36 height 6
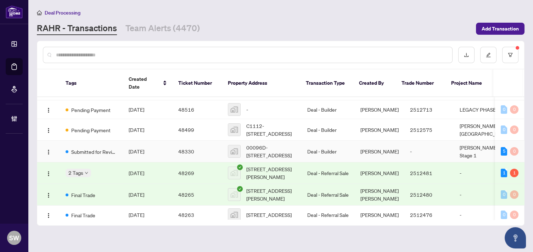
scroll to position [79, 0]
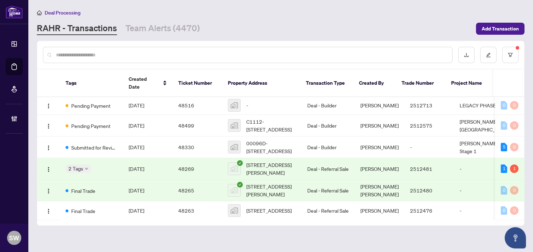
click at [144, 167] on span "[DATE]" at bounding box center [137, 168] width 16 height 6
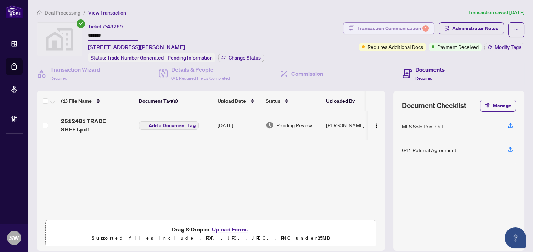
click at [400, 25] on div "Transaction Communication 1" at bounding box center [393, 28] width 72 height 11
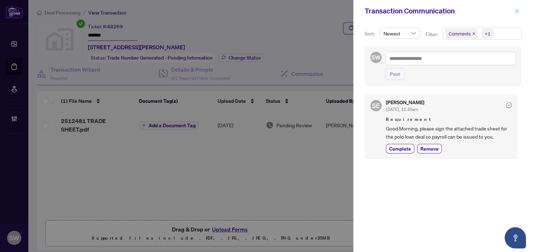
click at [519, 13] on icon "close" at bounding box center [516, 11] width 5 height 5
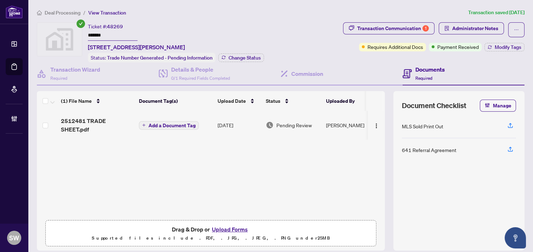
click at [53, 13] on span "Deal Processing" at bounding box center [63, 13] width 36 height 6
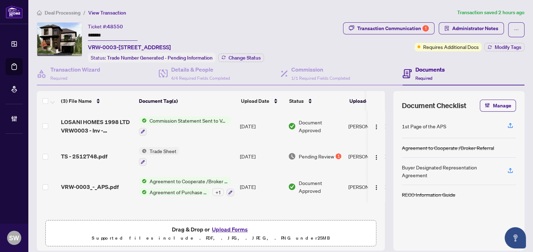
click at [66, 13] on span "Deal Processing" at bounding box center [63, 13] width 36 height 6
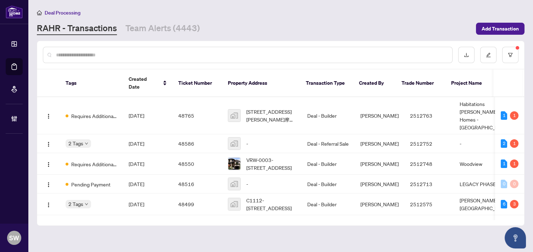
click at [90, 54] on input "text" at bounding box center [251, 55] width 390 height 8
click at [88, 53] on input "text" at bounding box center [251, 55] width 390 height 8
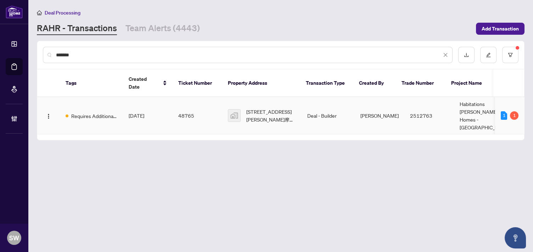
type input "*******"
click at [144, 112] on span "[DATE]" at bounding box center [137, 115] width 16 height 6
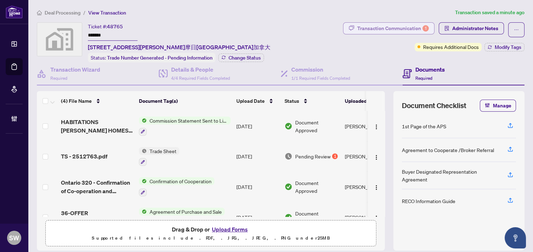
click at [403, 27] on div "Transaction Communication 1" at bounding box center [393, 28] width 72 height 11
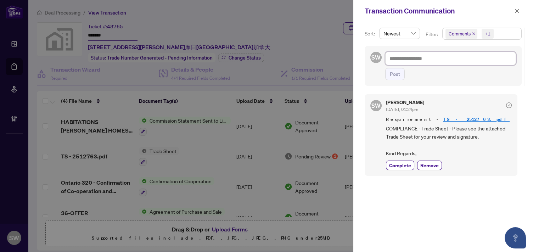
click at [399, 60] on textarea at bounding box center [450, 58] width 131 height 13
type textarea "*"
type textarea "**"
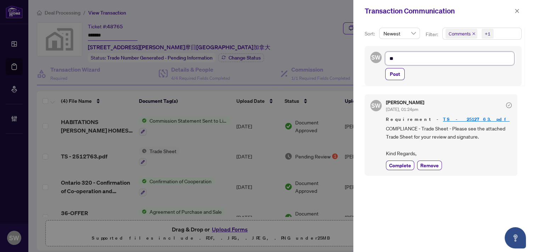
type textarea "***"
type textarea "****"
type textarea "*****"
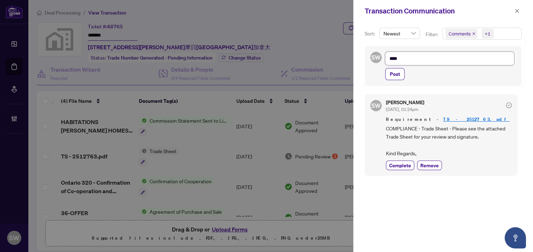
type textarea "*****"
type textarea "******"
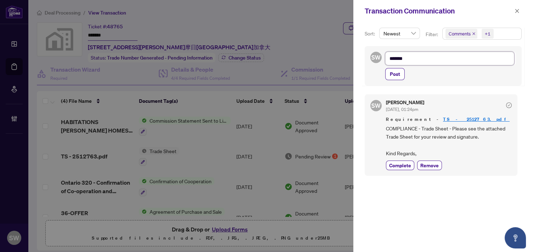
type textarea "********"
type textarea "*********"
type textarea "**********"
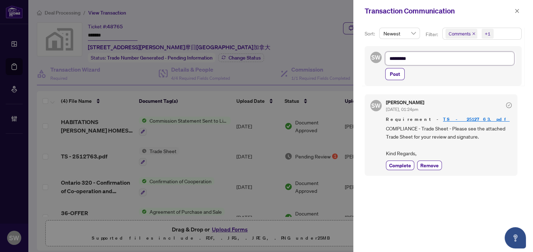
type textarea "**********"
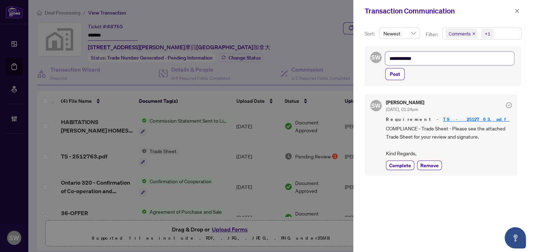
type textarea "**********"
click at [399, 58] on textarea "**********" at bounding box center [449, 58] width 129 height 13
drag, startPoint x: 440, startPoint y: 60, endPoint x: 342, endPoint y: 59, distance: 97.8
click at [343, 58] on div "**********" at bounding box center [266, 126] width 533 height 252
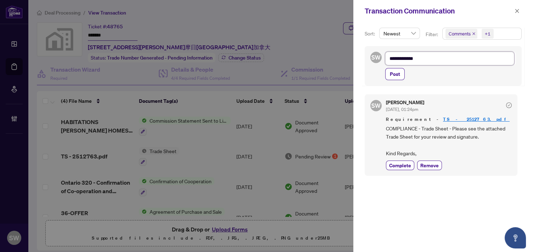
paste textarea "**********"
type textarea "**********"
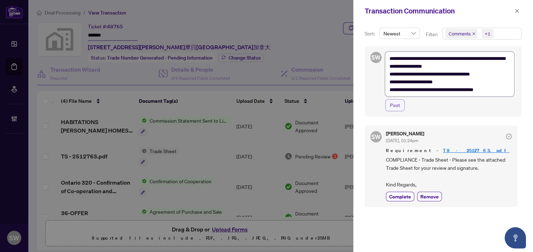
type textarea "**********"
click at [395, 107] on span "Post" at bounding box center [395, 105] width 10 height 11
type textarea "**********"
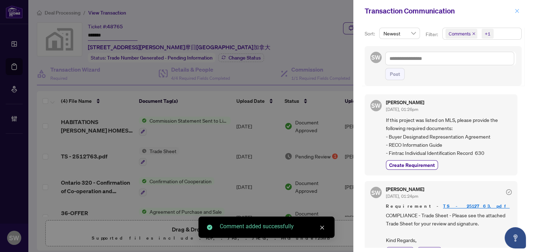
click at [517, 10] on icon "close" at bounding box center [516, 11] width 5 height 5
